Goal: Task Accomplishment & Management: Manage account settings

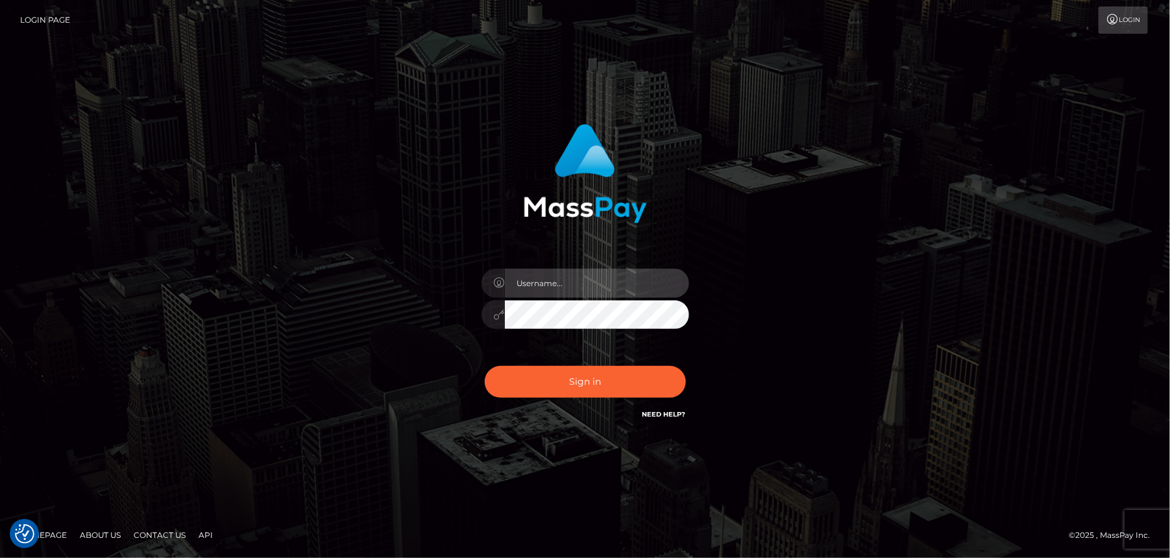
click at [588, 283] on input "text" at bounding box center [597, 283] width 184 height 29
type input "[EMAIL_ADDRESS][DOMAIN_NAME]"
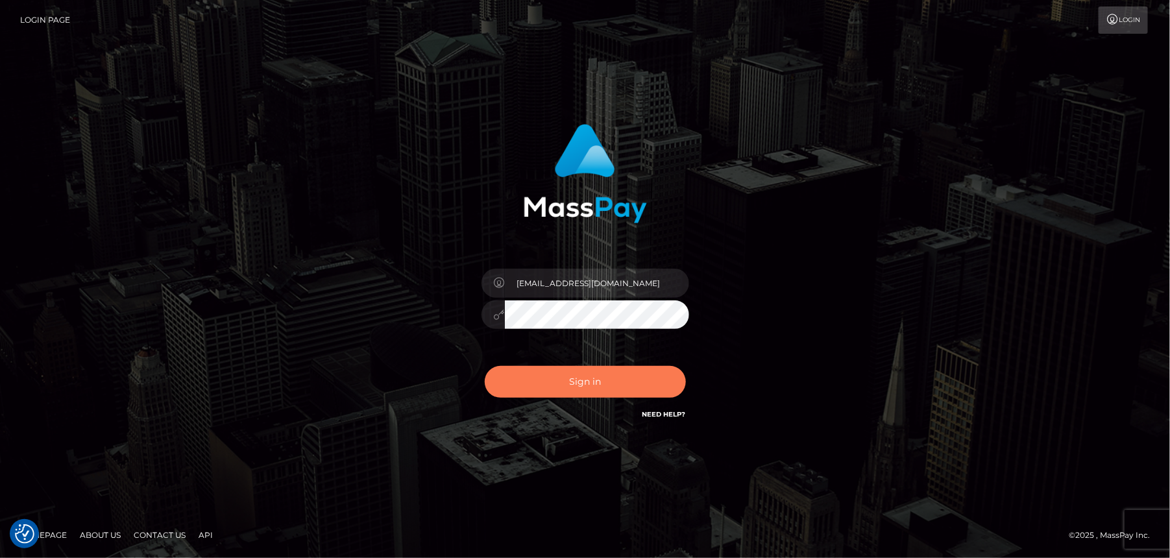
click at [622, 372] on button "Sign in" at bounding box center [585, 382] width 201 height 32
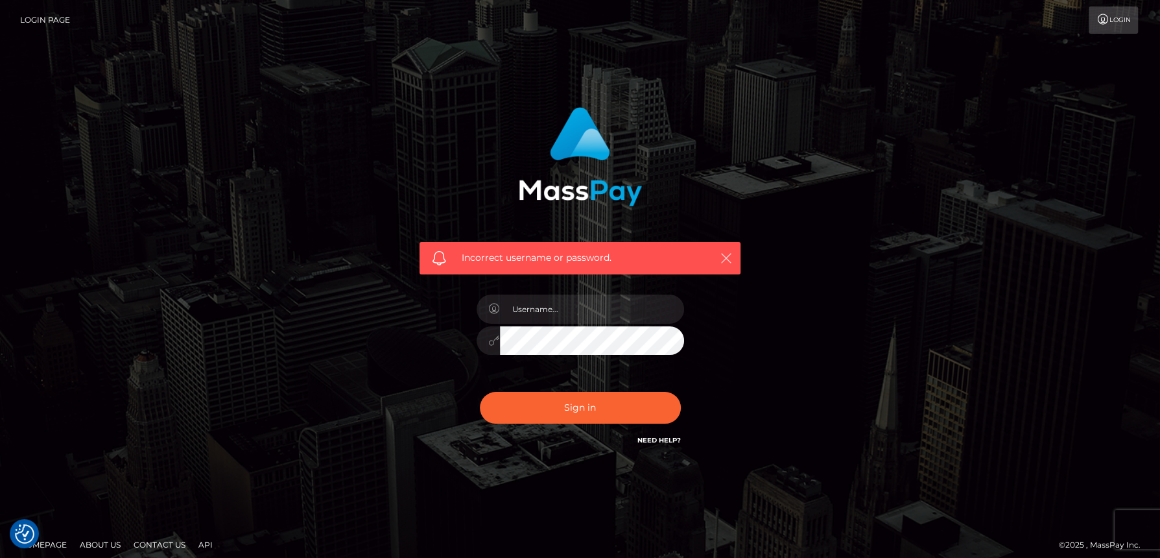
click at [726, 254] on icon "button" at bounding box center [726, 258] width 13 height 13
click at [1110, 8] on link "Login" at bounding box center [1113, 19] width 49 height 27
